Goal: Find specific page/section: Find specific page/section

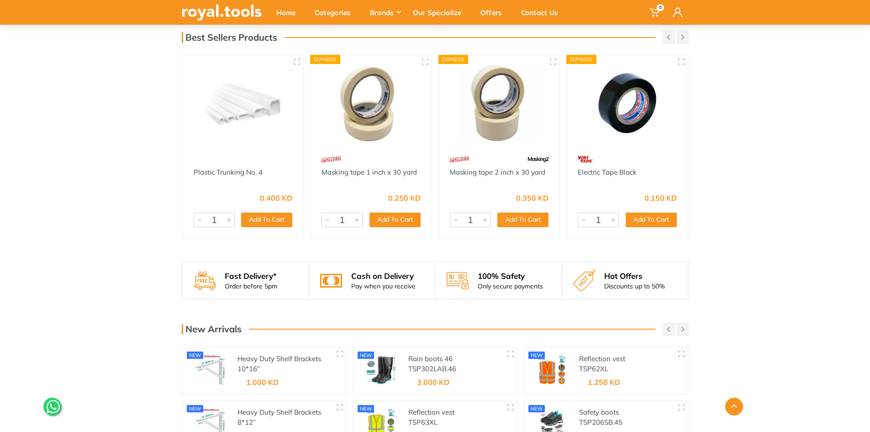
scroll to position [1017, 0]
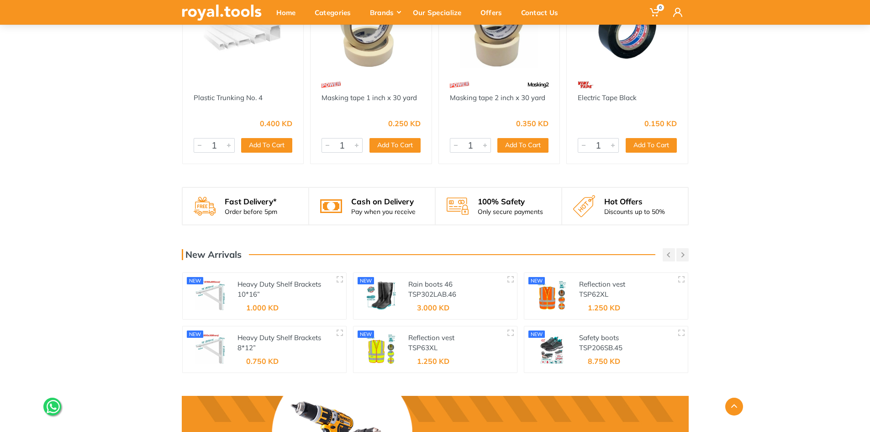
click at [269, 288] on div "Heavy Duty Shelf Brackets 10*16” THDSB1016" at bounding box center [285, 289] width 95 height 21
click at [269, 283] on link "Heavy Duty Shelf Brackets 10*16”" at bounding box center [280, 289] width 84 height 19
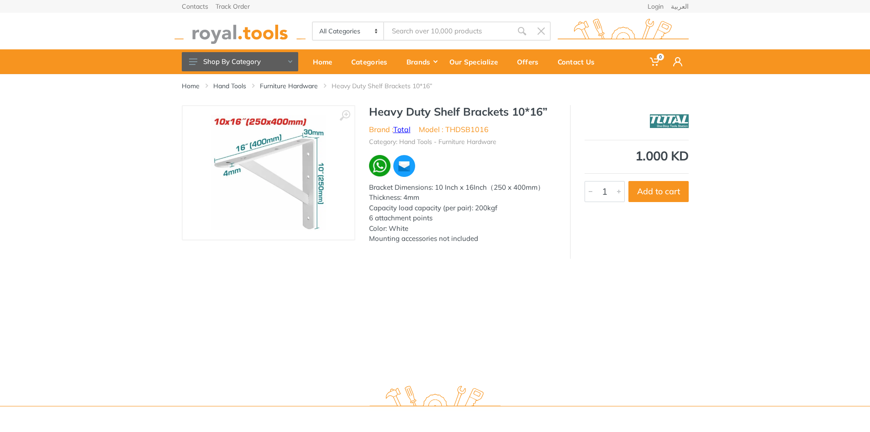
click at [401, 125] on link "Total" at bounding box center [401, 129] width 17 height 9
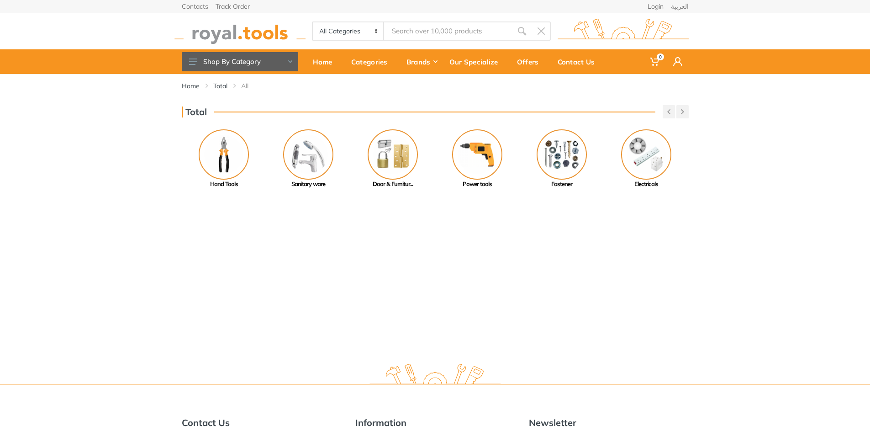
click at [797, 109] on div "Total Previous Paint Tools Welding Machine..." at bounding box center [435, 147] width 870 height 84
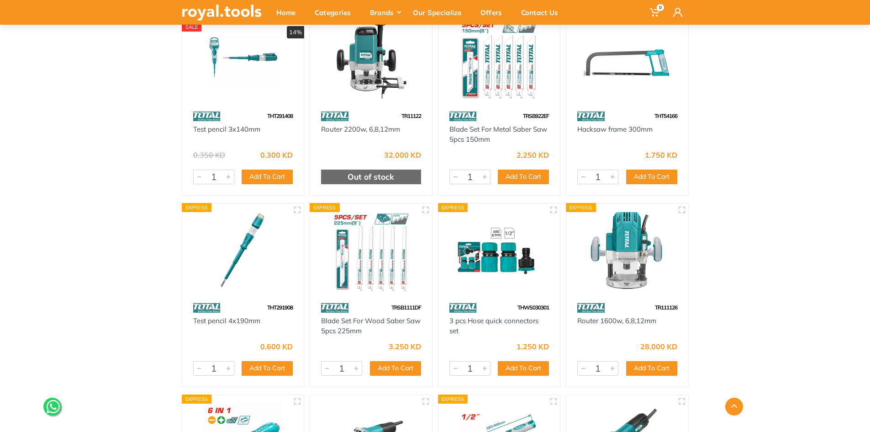
scroll to position [6322, 0]
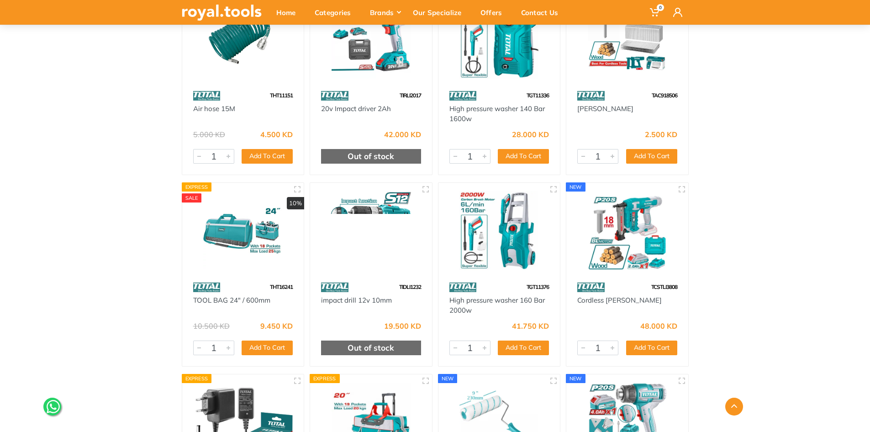
scroll to position [8867, 0]
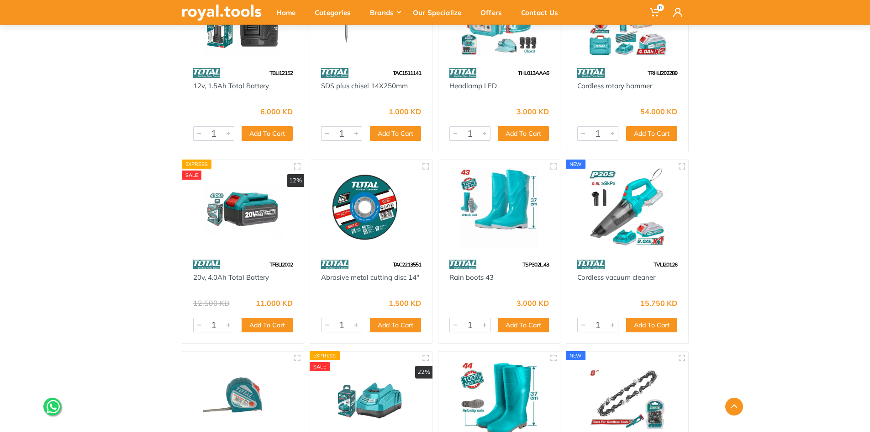
scroll to position [9050, 0]
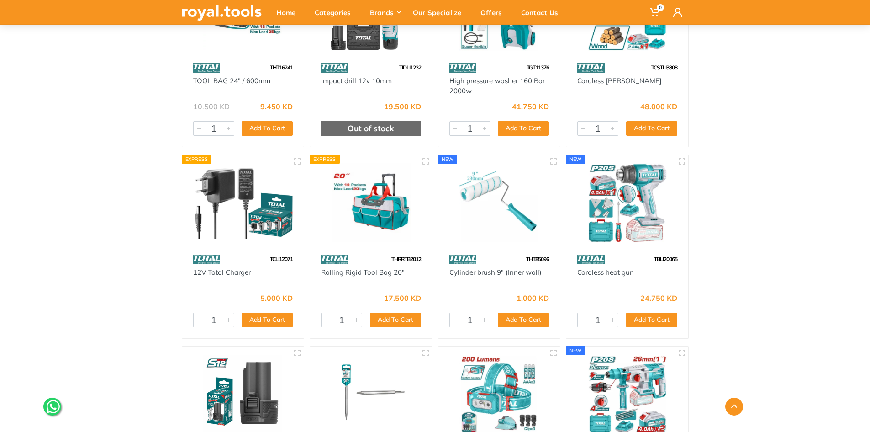
click at [661, 257] on span "TBLI20065" at bounding box center [665, 258] width 23 height 7
copy span "TBLI20065"
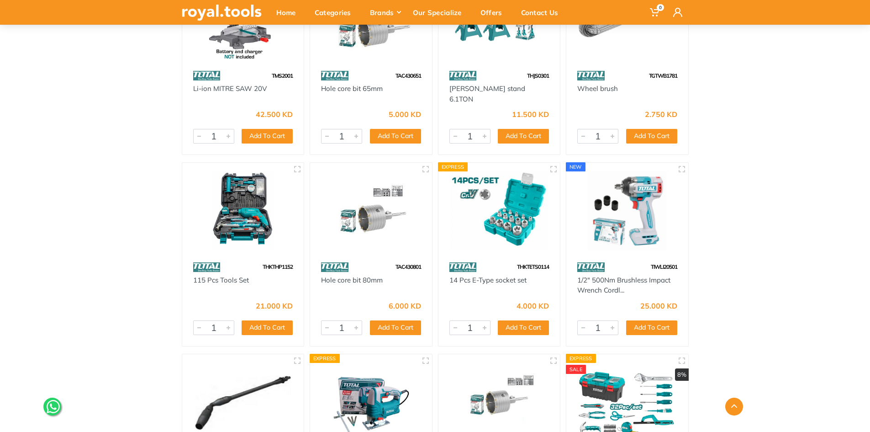
scroll to position [28385, 0]
